Goal: Task Accomplishment & Management: Complete application form

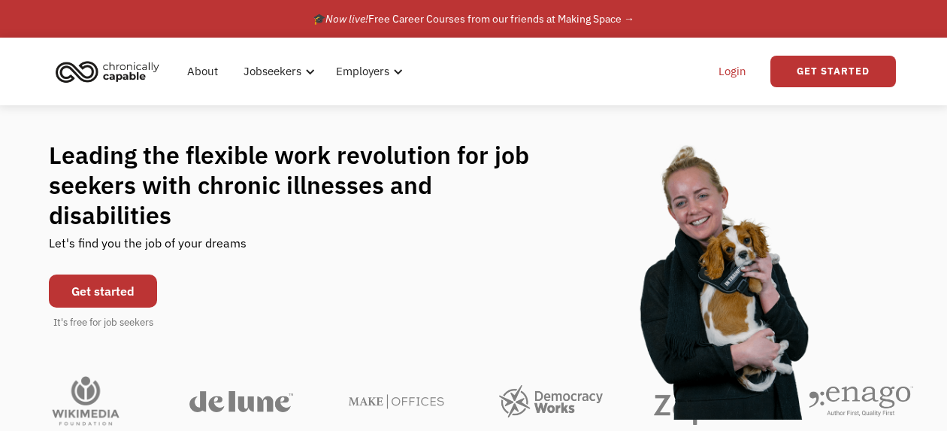
click at [724, 72] on link "Login" at bounding box center [732, 71] width 46 height 48
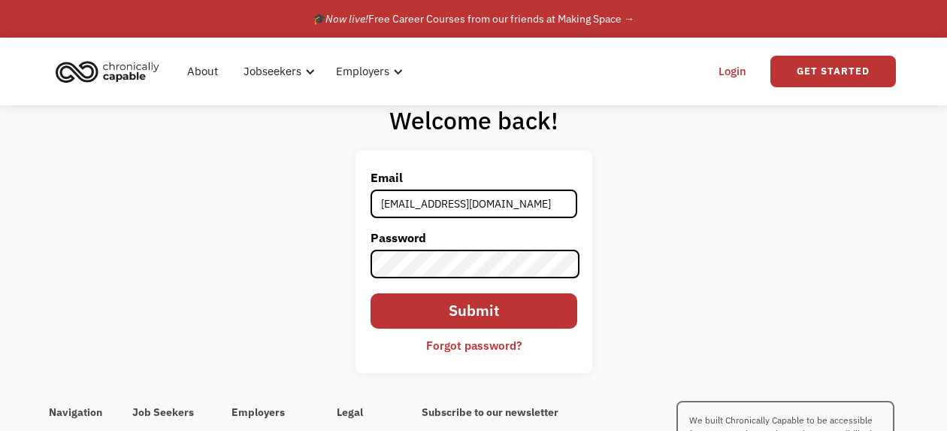
type input "annjen222@gmail.com"
click at [370, 293] on input "Submit" at bounding box center [473, 310] width 207 height 35
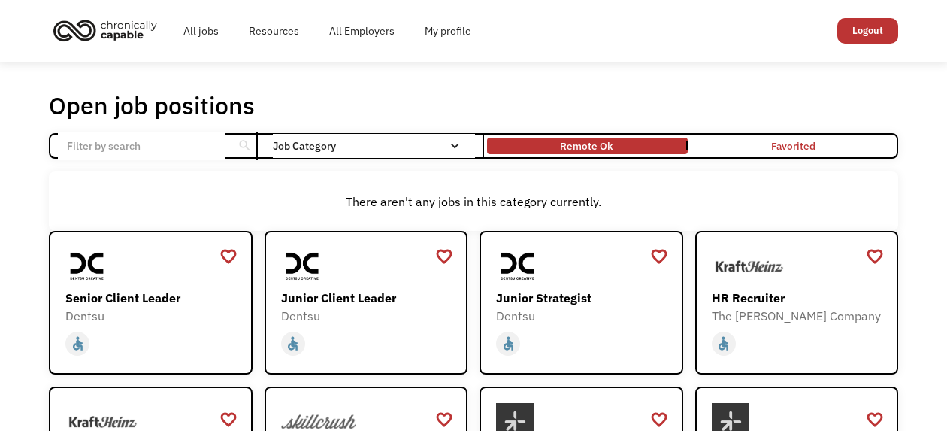
click at [618, 156] on link "Remote Ok" at bounding box center [587, 145] width 206 height 23
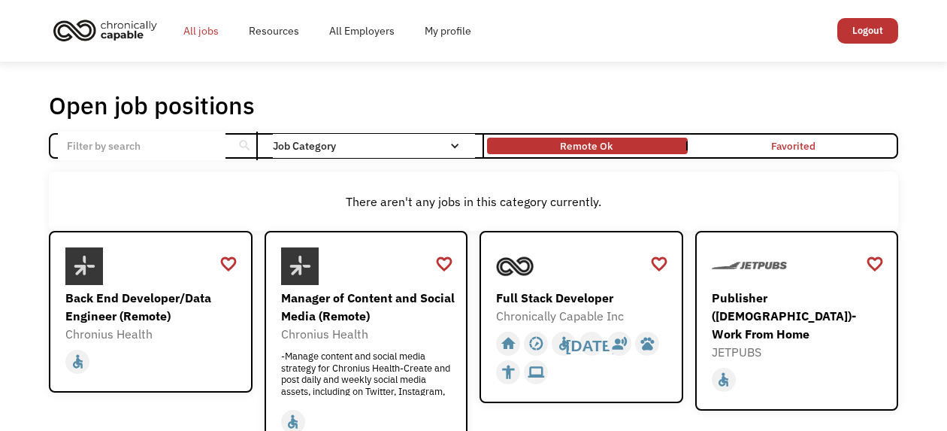
click at [206, 34] on link "All jobs" at bounding box center [200, 31] width 65 height 48
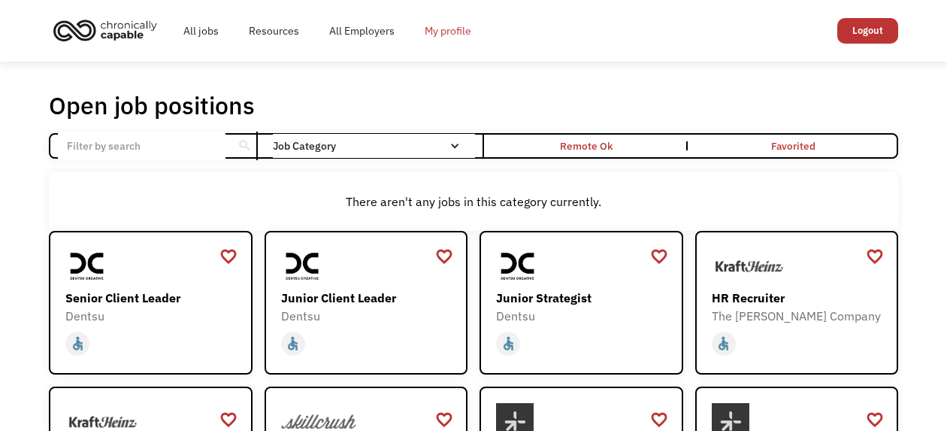
click at [467, 28] on link "My profile" at bounding box center [448, 31] width 77 height 48
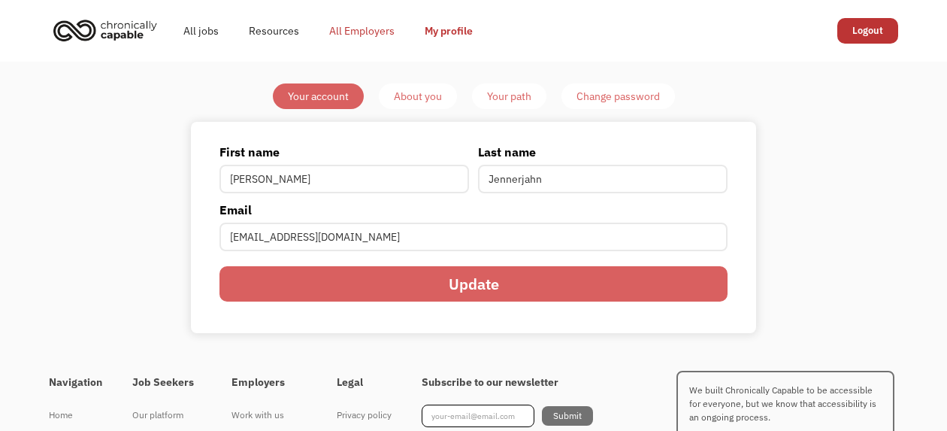
click at [377, 29] on link "All Employers" at bounding box center [361, 31] width 95 height 48
click at [260, 34] on link "Resources" at bounding box center [274, 31] width 80 height 48
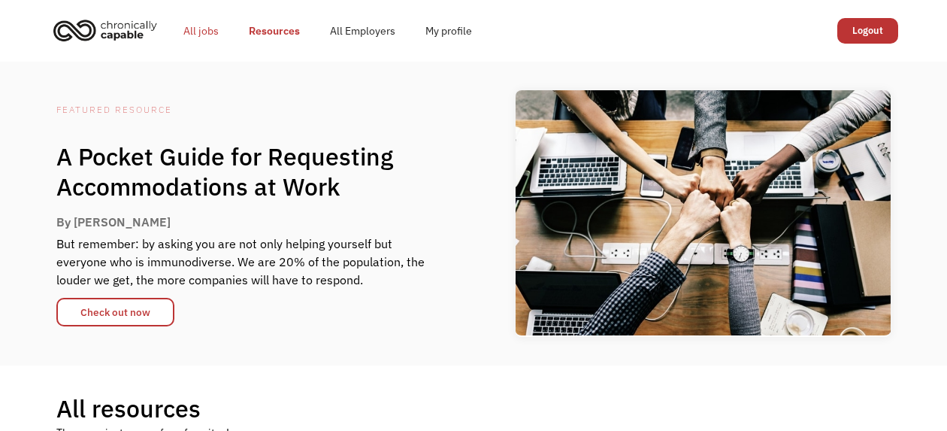
click at [190, 27] on link "All jobs" at bounding box center [200, 31] width 65 height 48
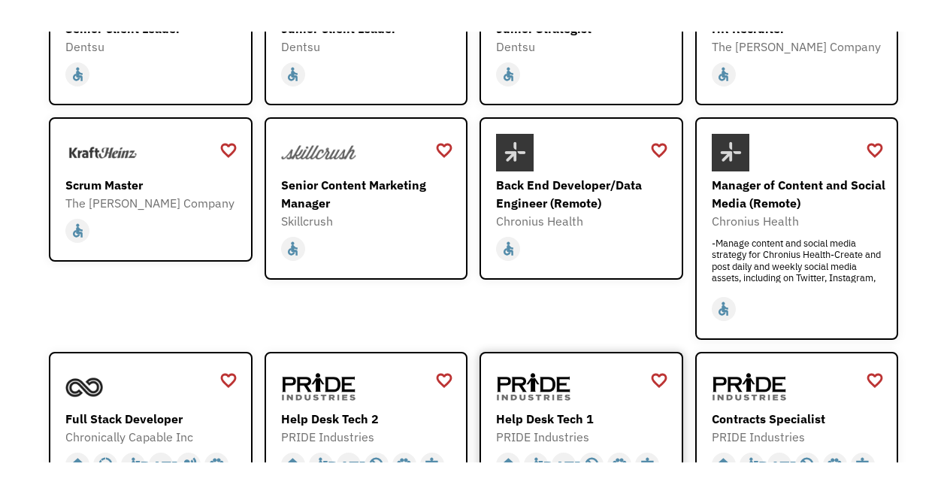
scroll to position [451, 0]
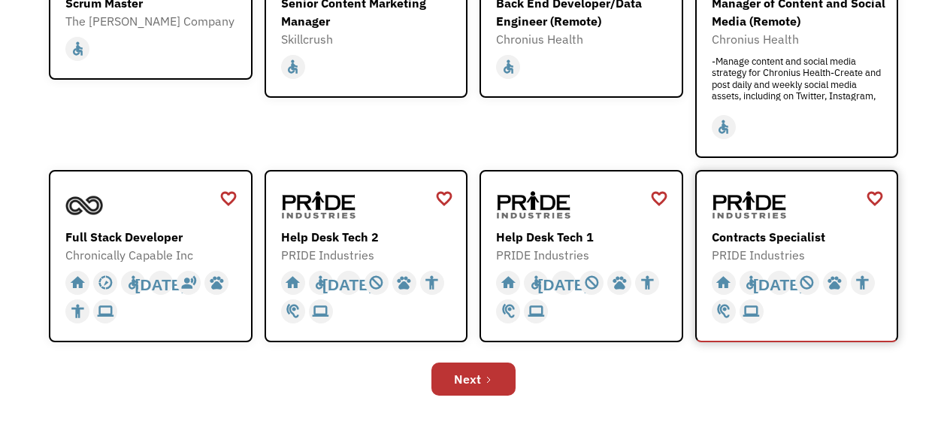
click at [826, 246] on div "Contracts Specialist" at bounding box center [799, 237] width 174 height 18
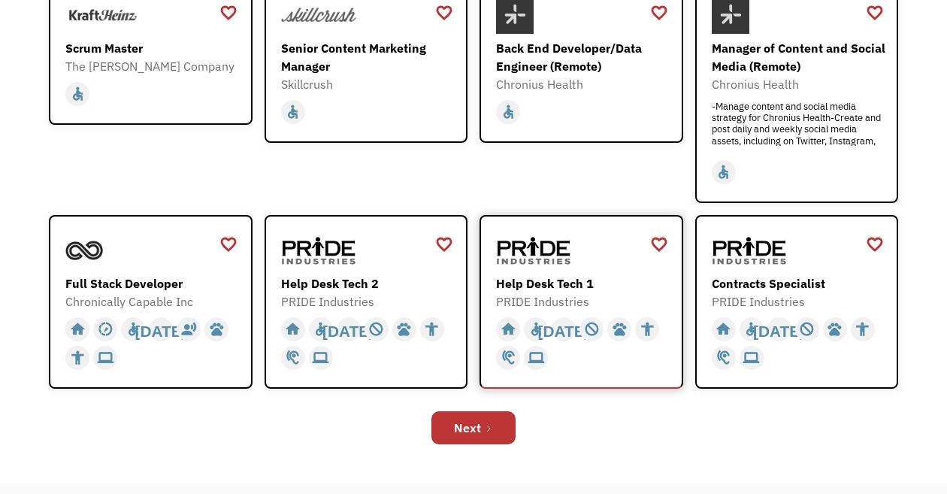
scroll to position [601, 0]
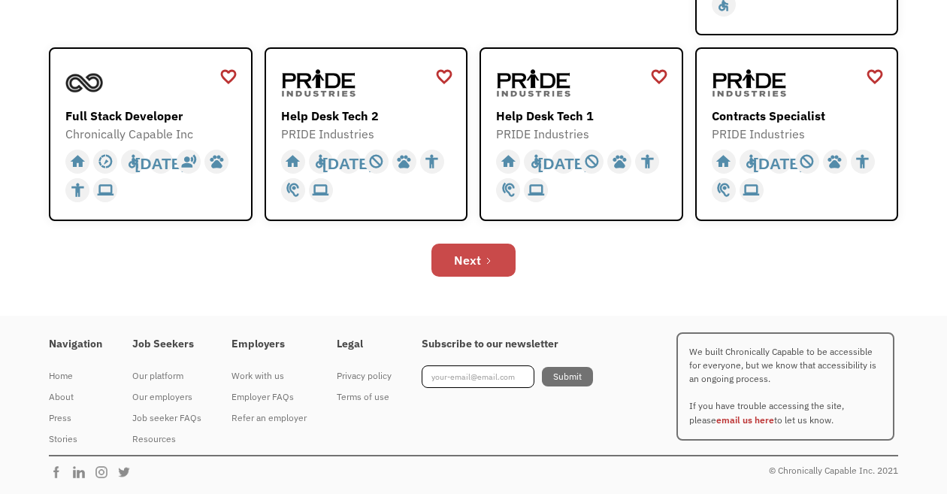
click at [462, 266] on div "Next" at bounding box center [467, 260] width 27 height 18
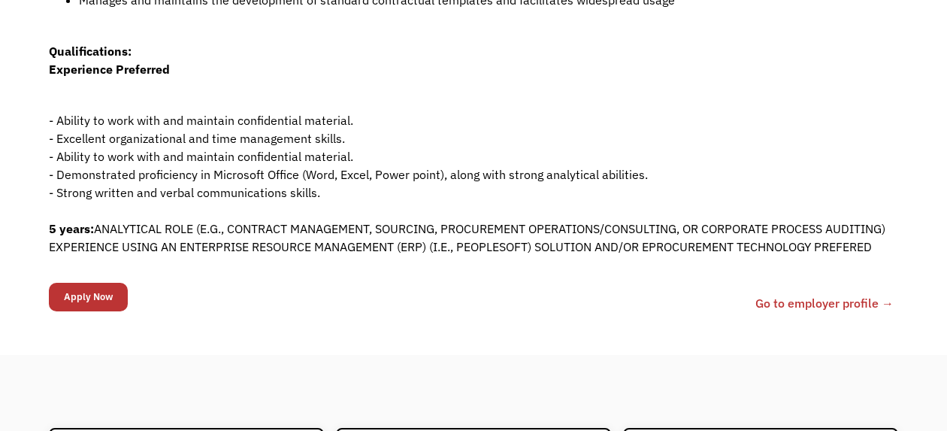
scroll to position [676, 0]
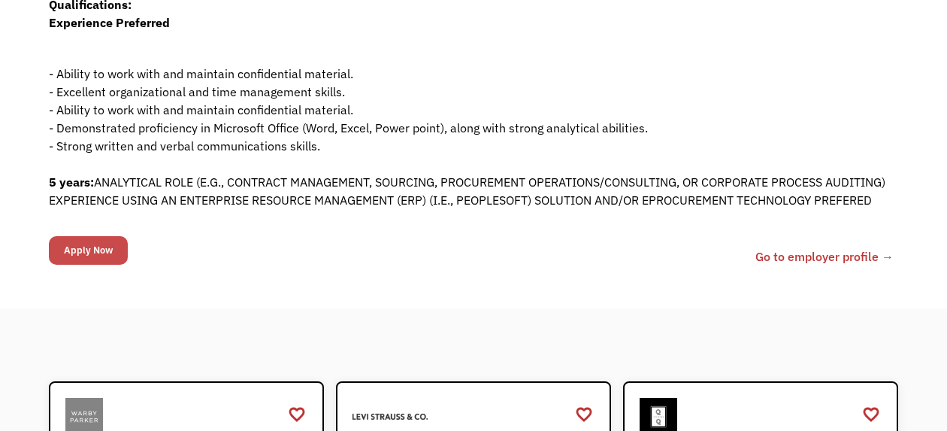
click at [101, 264] on input "Apply Now" at bounding box center [88, 250] width 79 height 29
click at [109, 264] on input "Apply Now" at bounding box center [88, 250] width 79 height 29
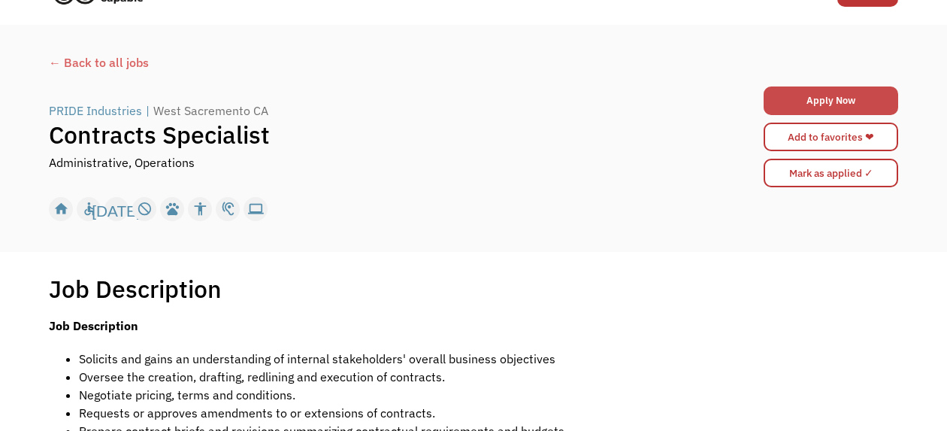
scroll to position [0, 0]
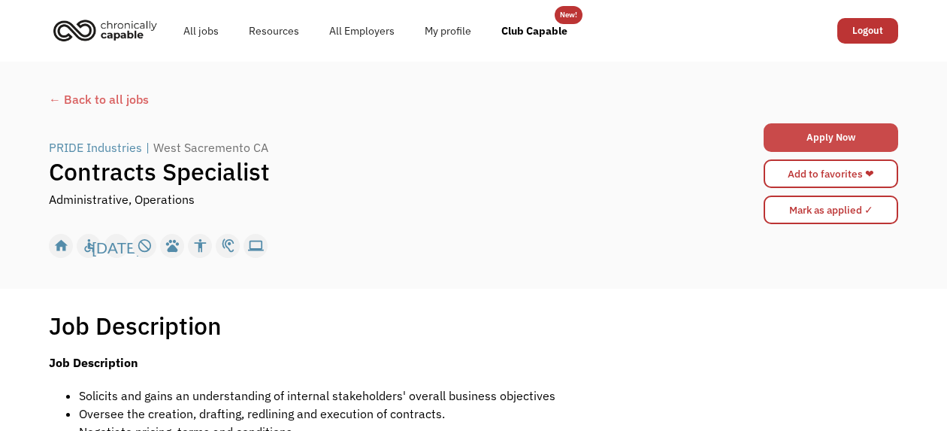
click at [839, 128] on link "Apply Now" at bounding box center [830, 137] width 134 height 29
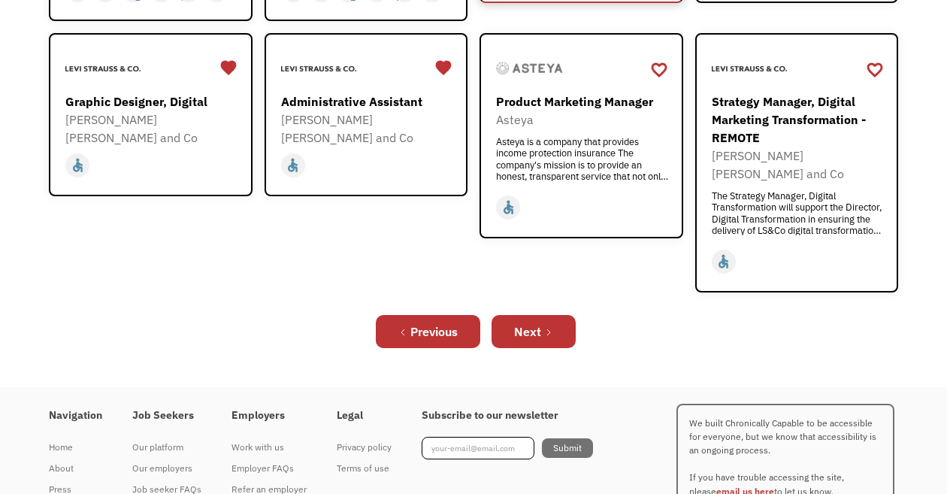
scroll to position [601, 0]
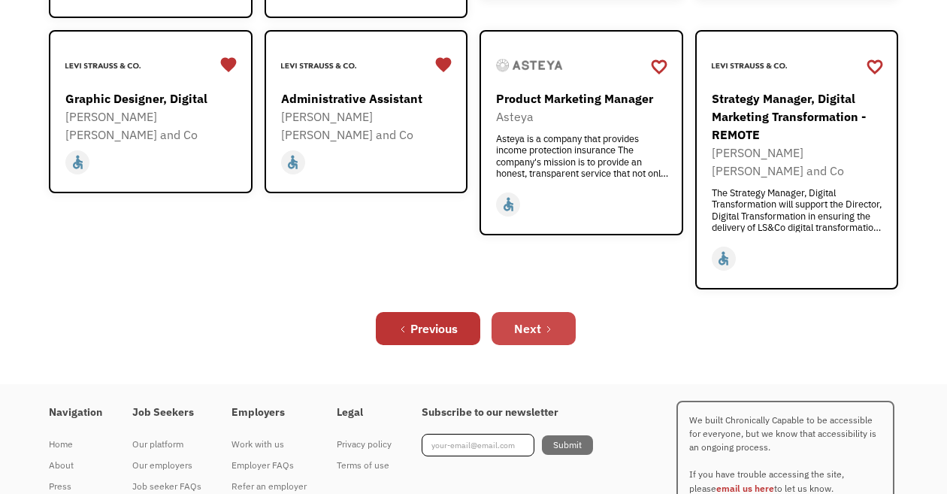
click at [528, 345] on link "Next" at bounding box center [533, 328] width 84 height 33
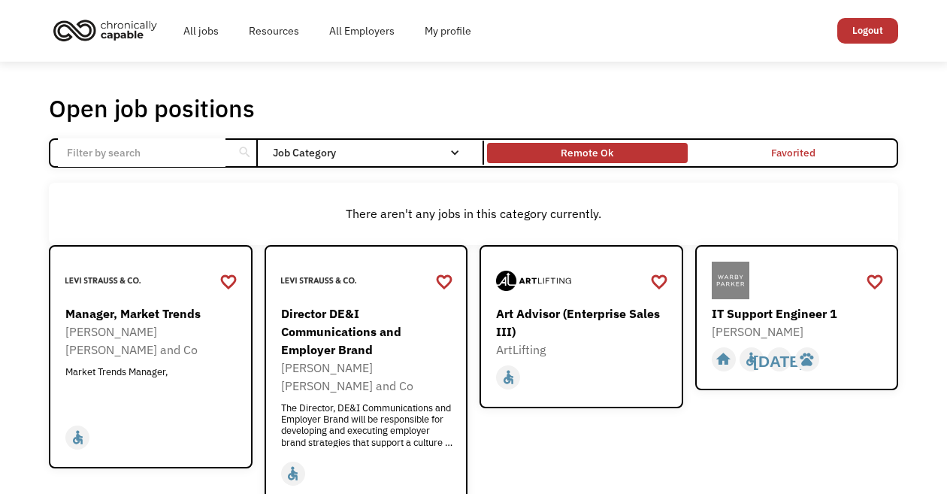
click at [555, 153] on div "Remote Ok" at bounding box center [587, 153] width 200 height 13
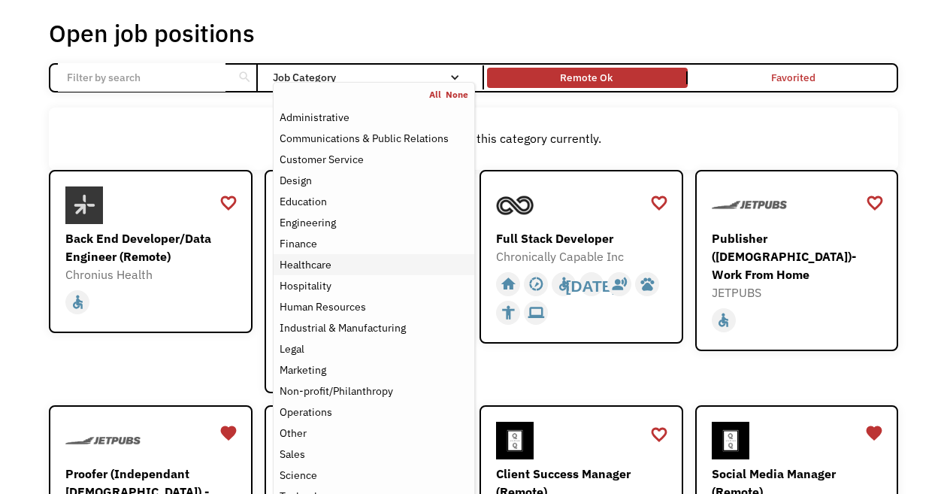
scroll to position [150, 0]
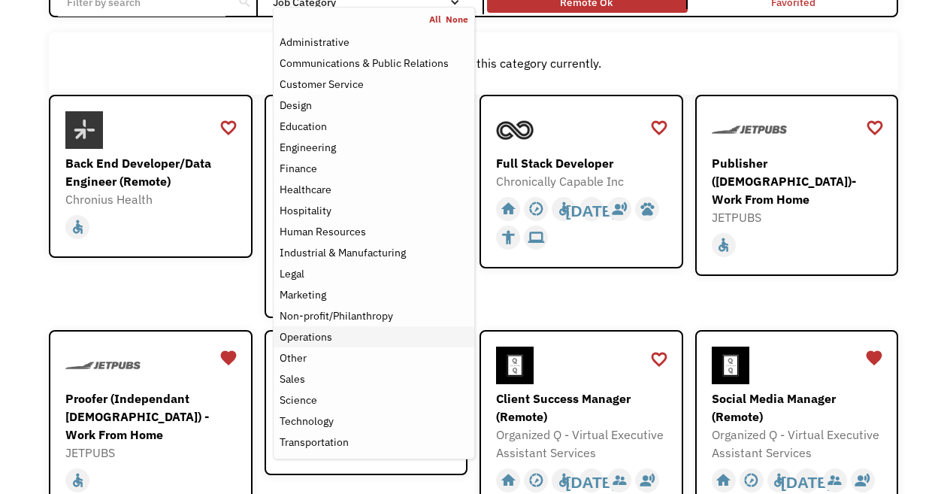
click at [319, 346] on div "Operations" at bounding box center [306, 337] width 53 height 18
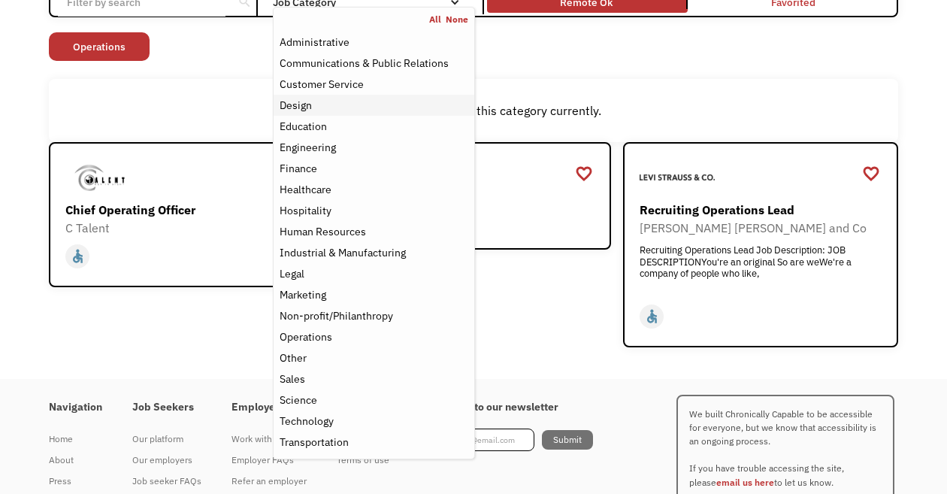
click at [322, 110] on div "Design" at bounding box center [374, 105] width 189 height 18
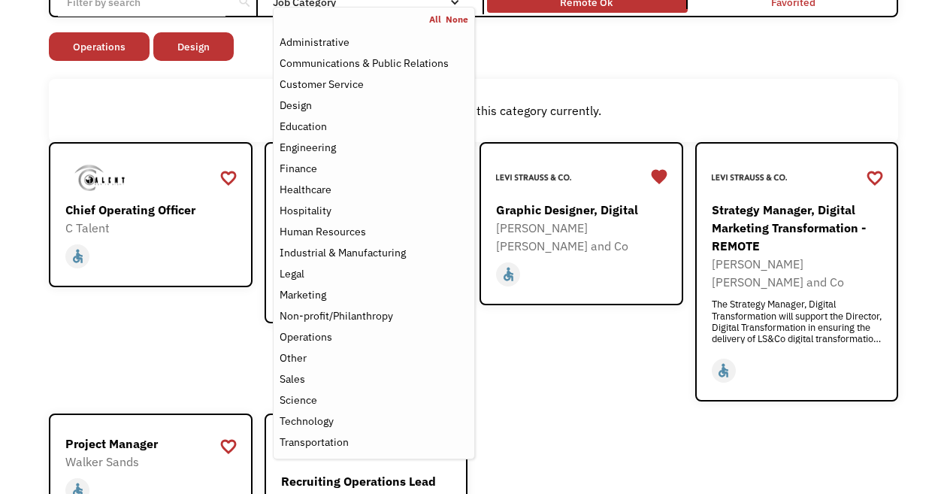
click at [778, 98] on div "There aren't any jobs in this category currently." at bounding box center [473, 110] width 849 height 62
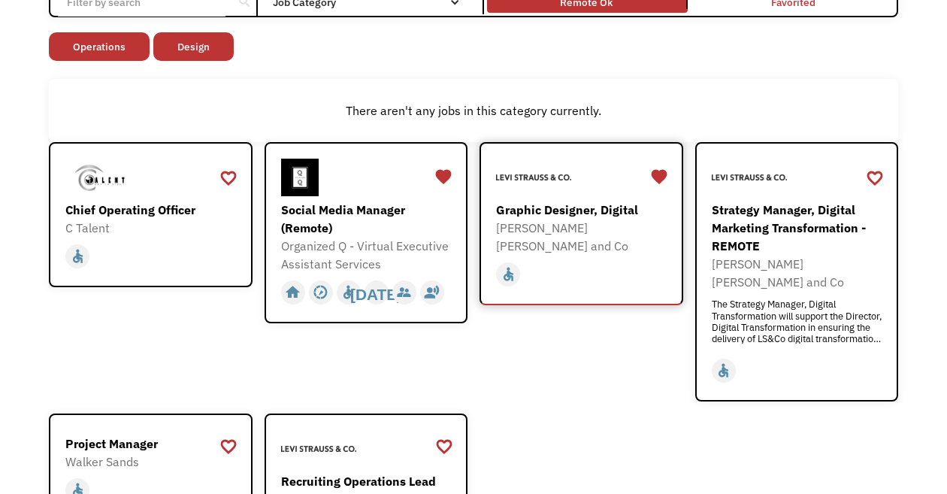
click at [600, 228] on div "[PERSON_NAME] [PERSON_NAME] and Co" at bounding box center [583, 237] width 174 height 36
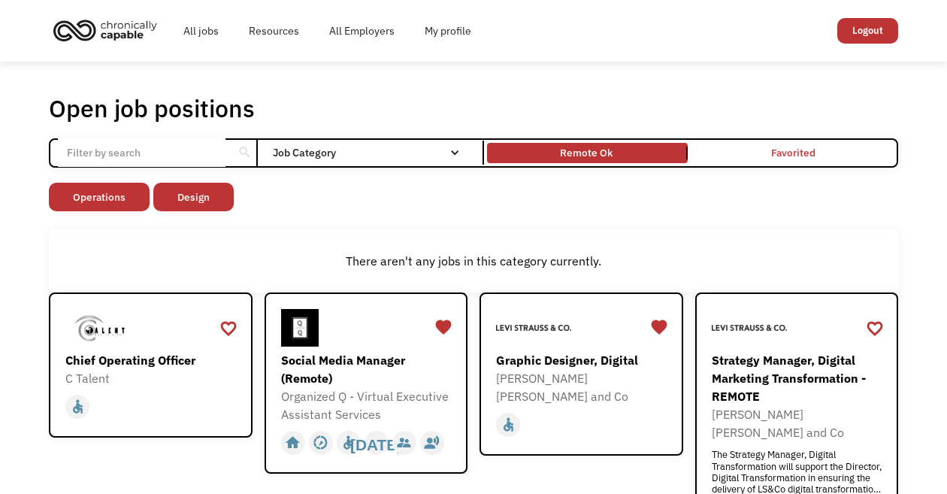
click at [867, 20] on link "Logout" at bounding box center [867, 31] width 61 height 26
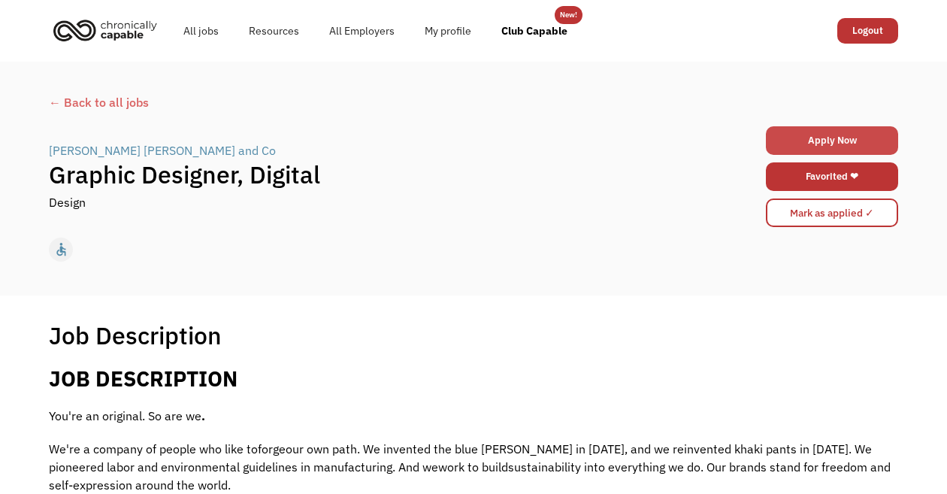
click at [838, 142] on link "Apply Now" at bounding box center [832, 140] width 132 height 29
